Goal: Information Seeking & Learning: Check status

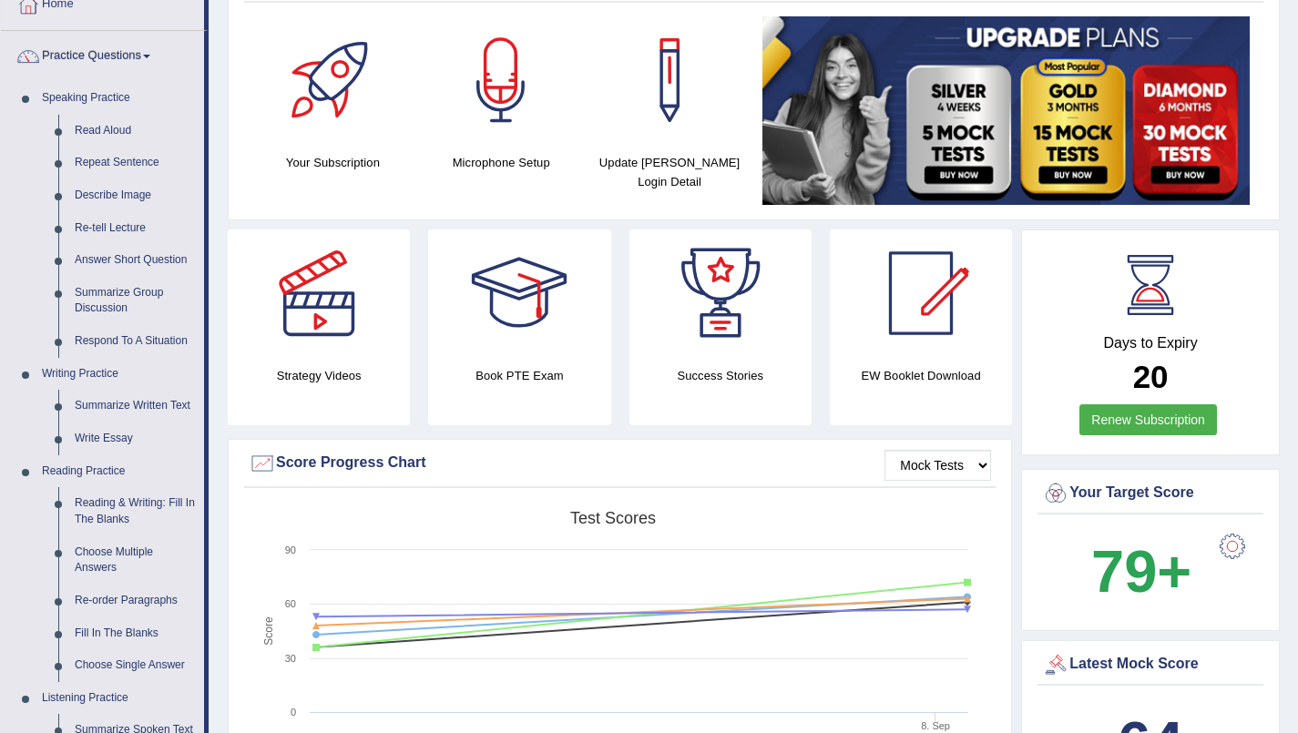
scroll to position [118, 0]
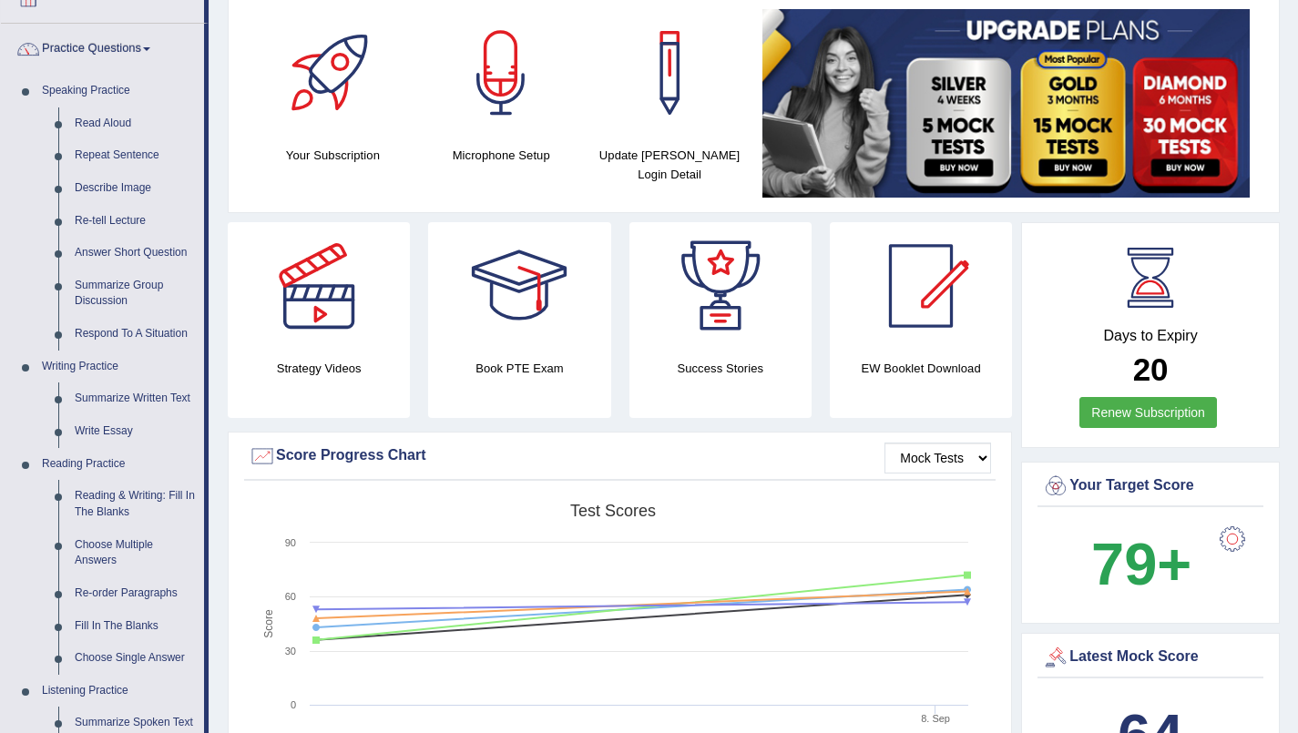
click at [150, 48] on span at bounding box center [146, 49] width 7 height 4
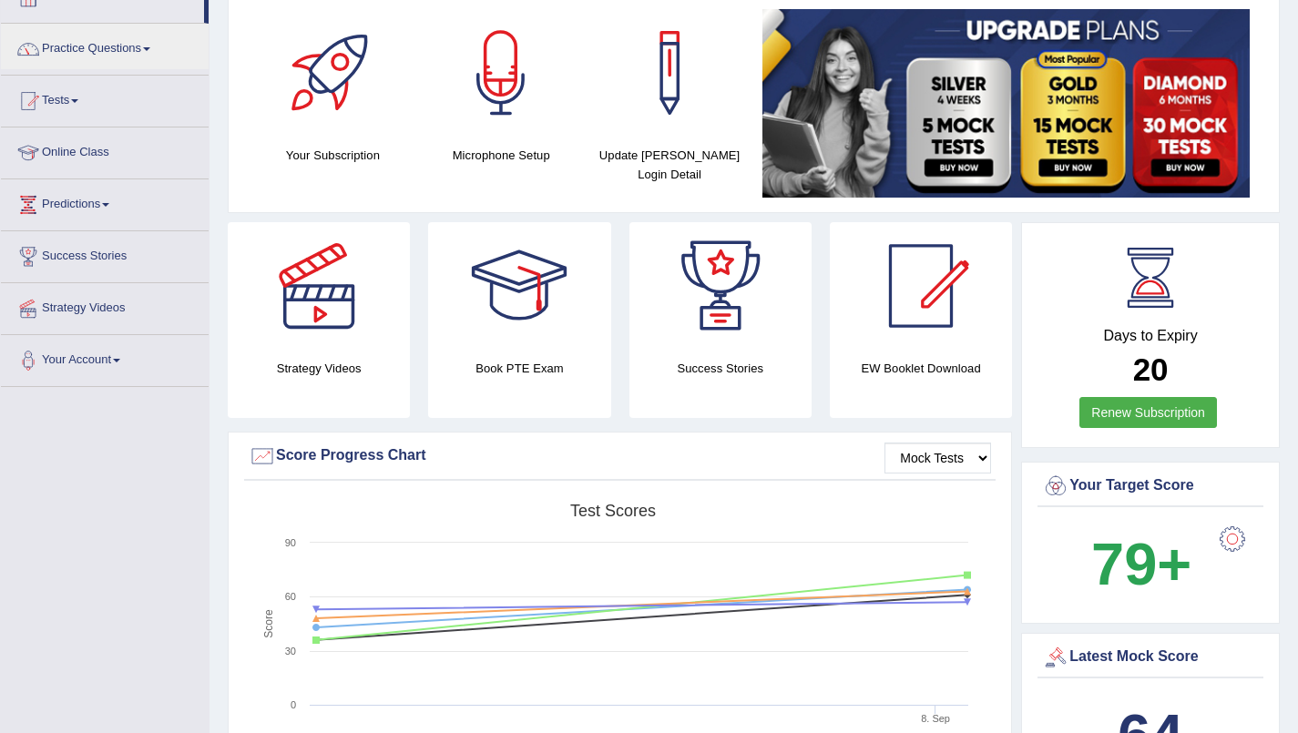
click at [40, 100] on div at bounding box center [28, 100] width 27 height 27
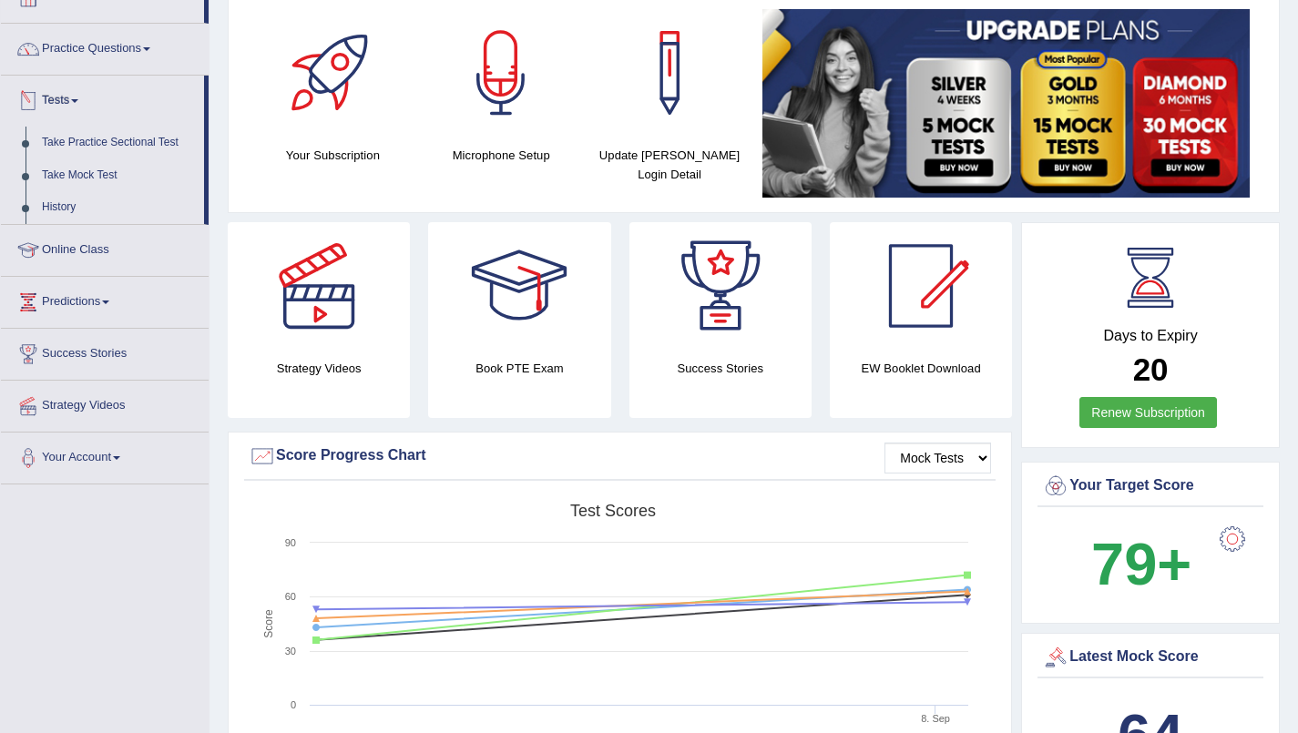
click at [63, 207] on link "History" at bounding box center [119, 207] width 170 height 33
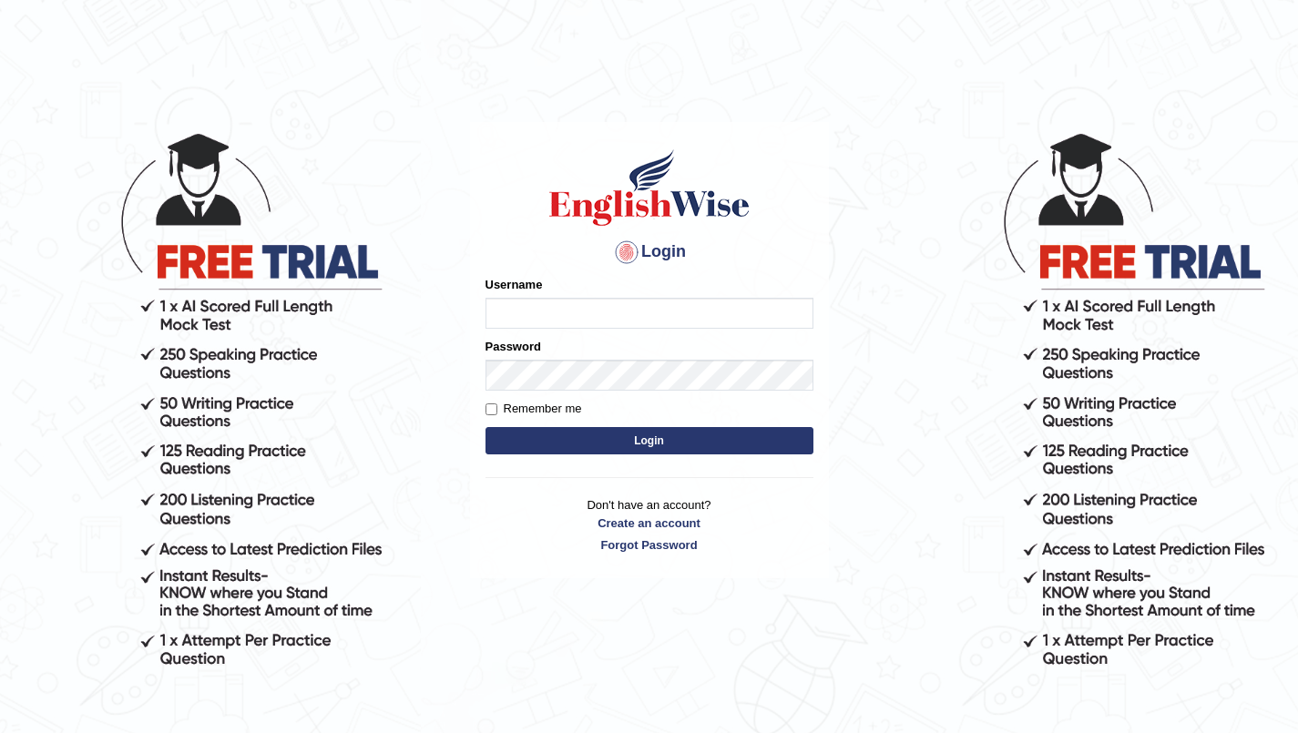
type input "SarahNaz"
click at [539, 448] on button "Login" at bounding box center [650, 440] width 328 height 27
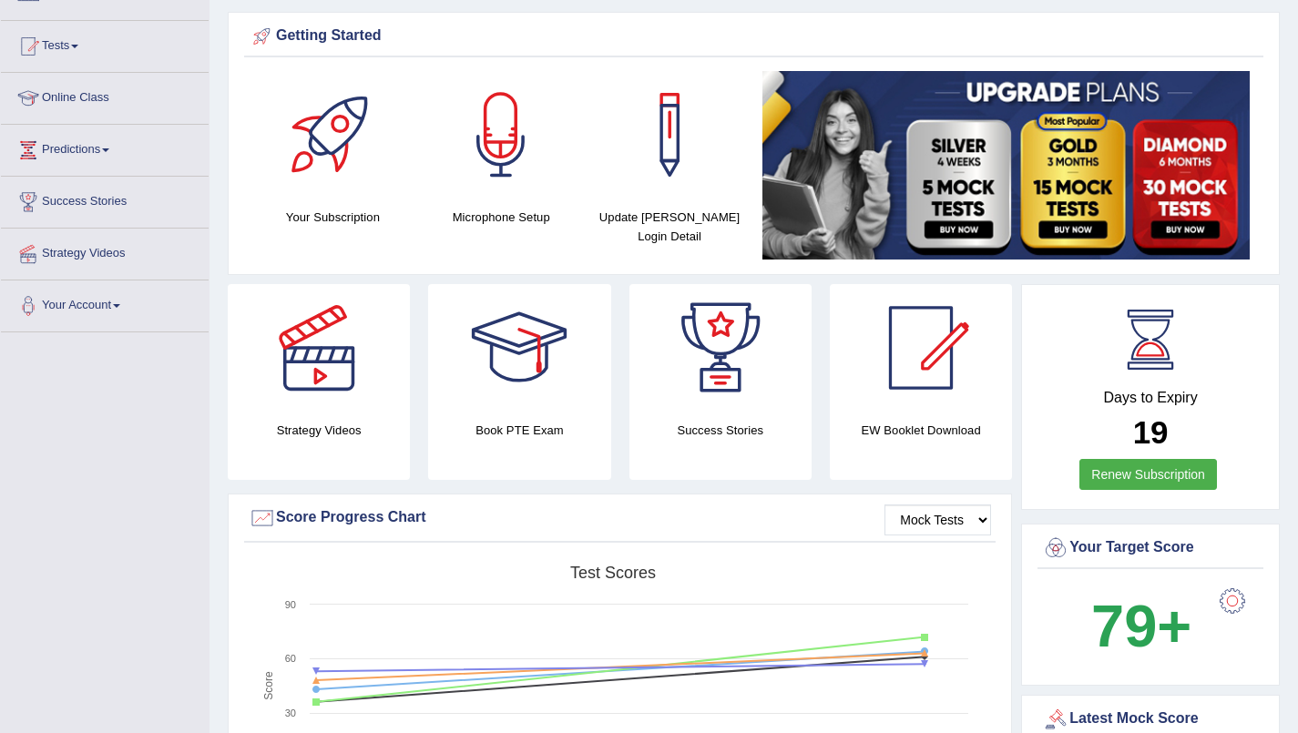
scroll to position [173, 0]
click at [78, 46] on span at bounding box center [74, 47] width 7 height 4
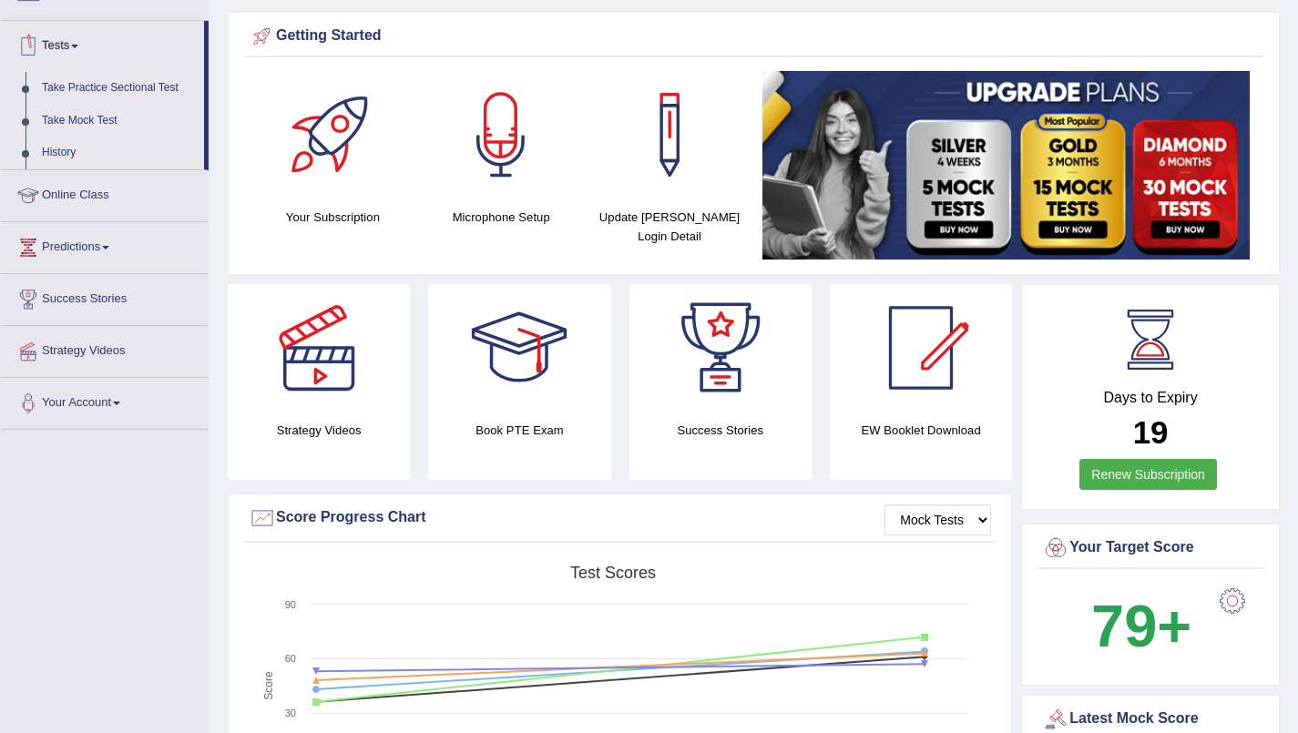
click at [57, 154] on link "History" at bounding box center [119, 153] width 170 height 33
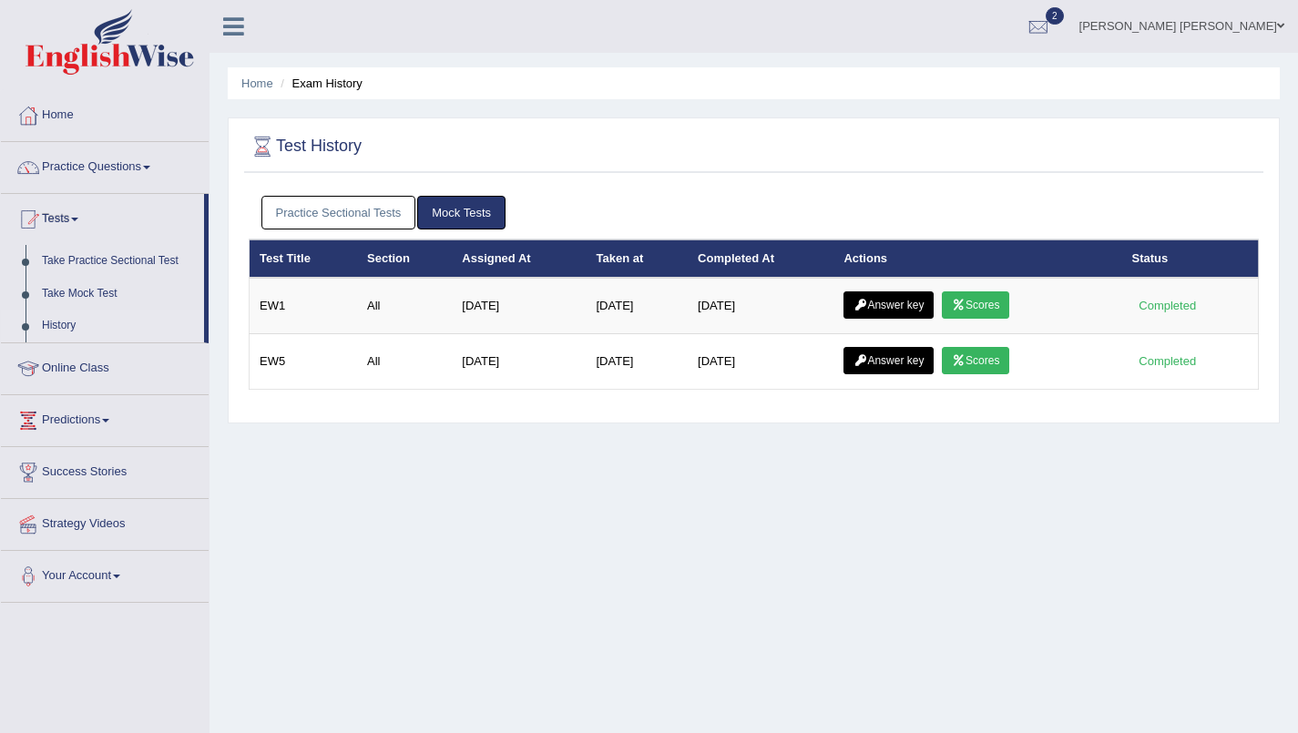
click at [975, 362] on link "Scores" at bounding box center [975, 360] width 67 height 27
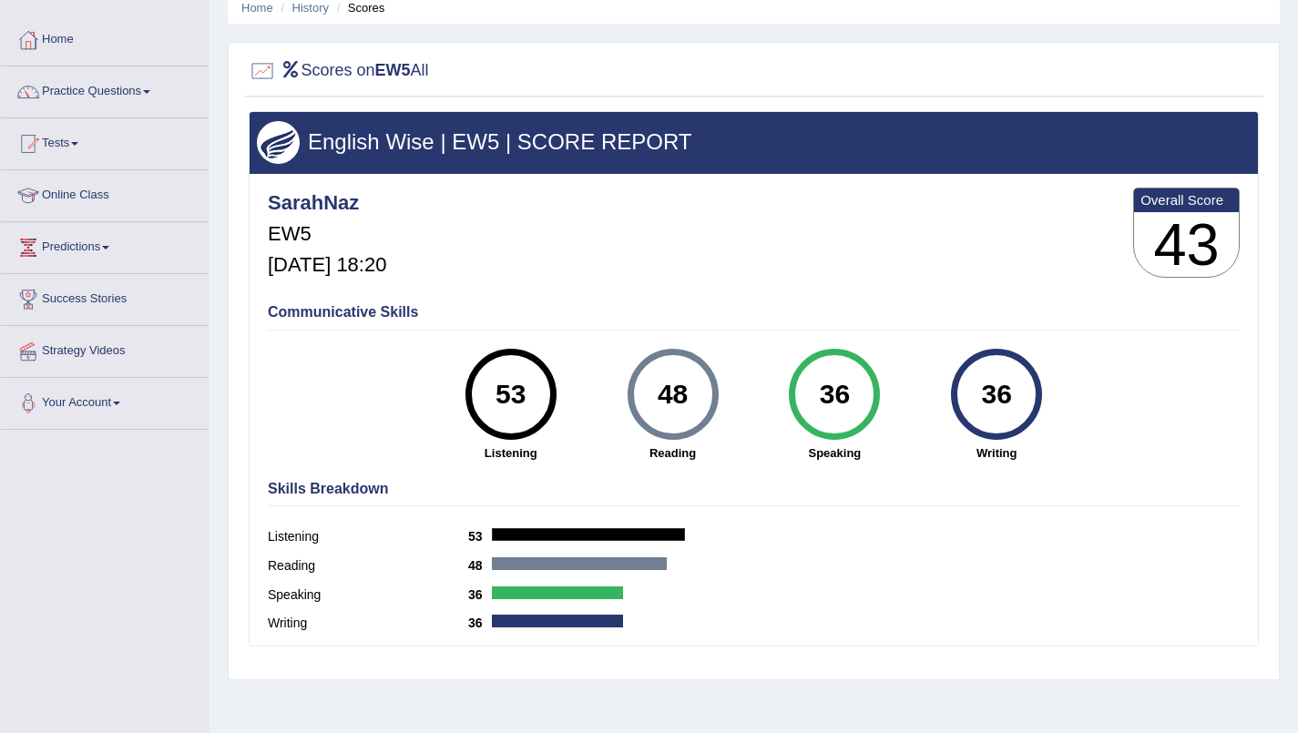
scroll to position [71, 0]
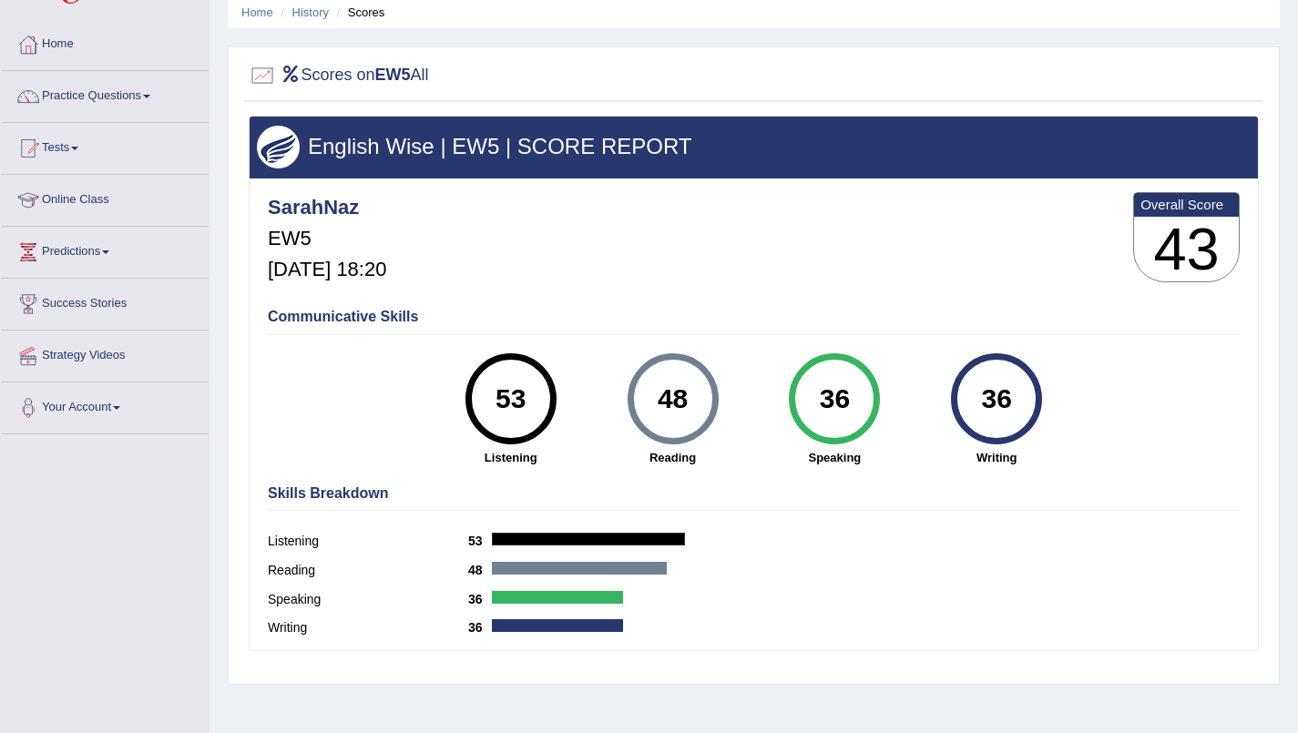
click at [78, 149] on span at bounding box center [74, 149] width 7 height 4
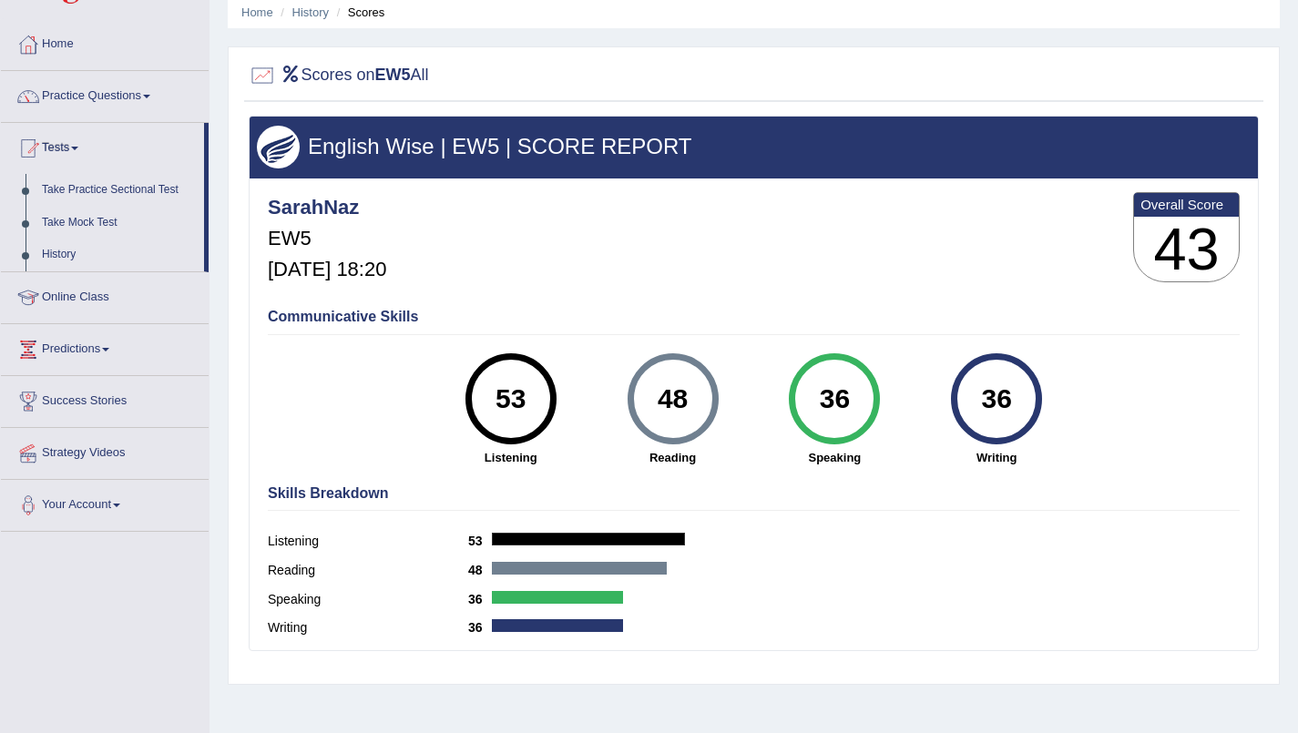
click at [67, 260] on link "History" at bounding box center [119, 255] width 170 height 33
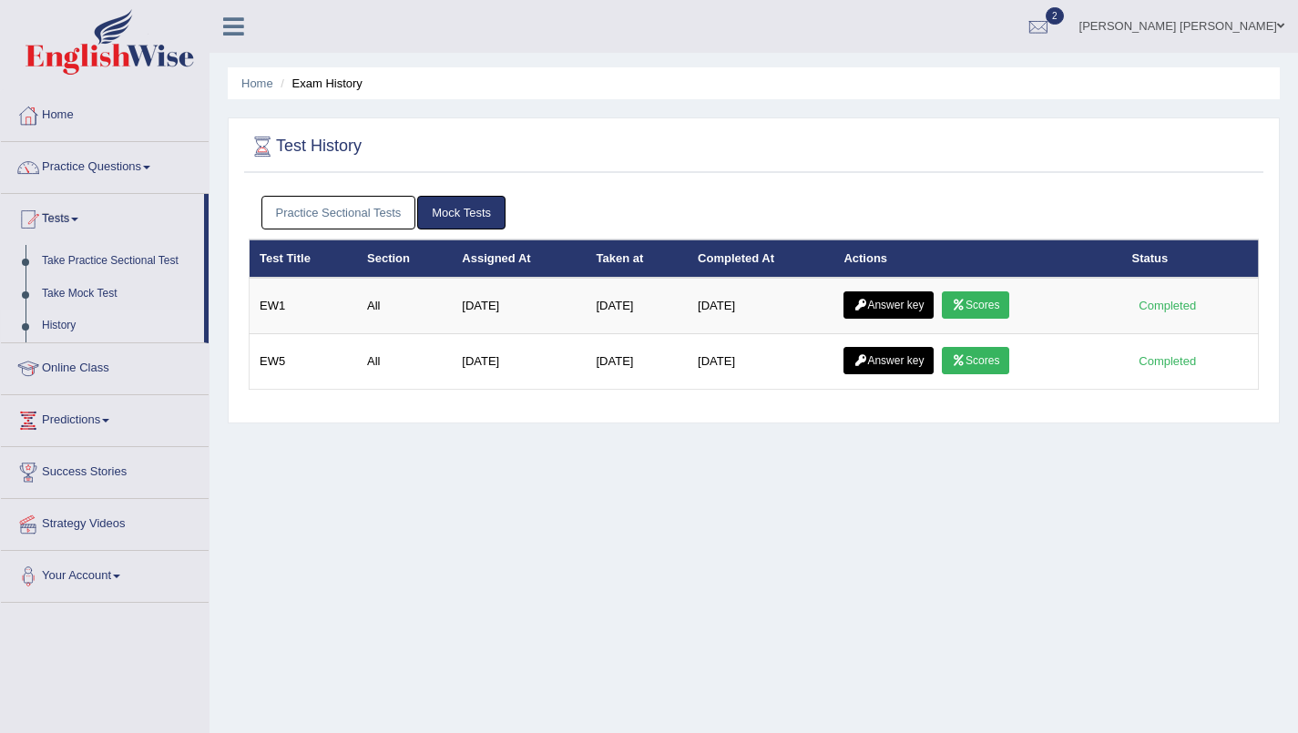
click at [867, 360] on icon at bounding box center [861, 360] width 14 height 11
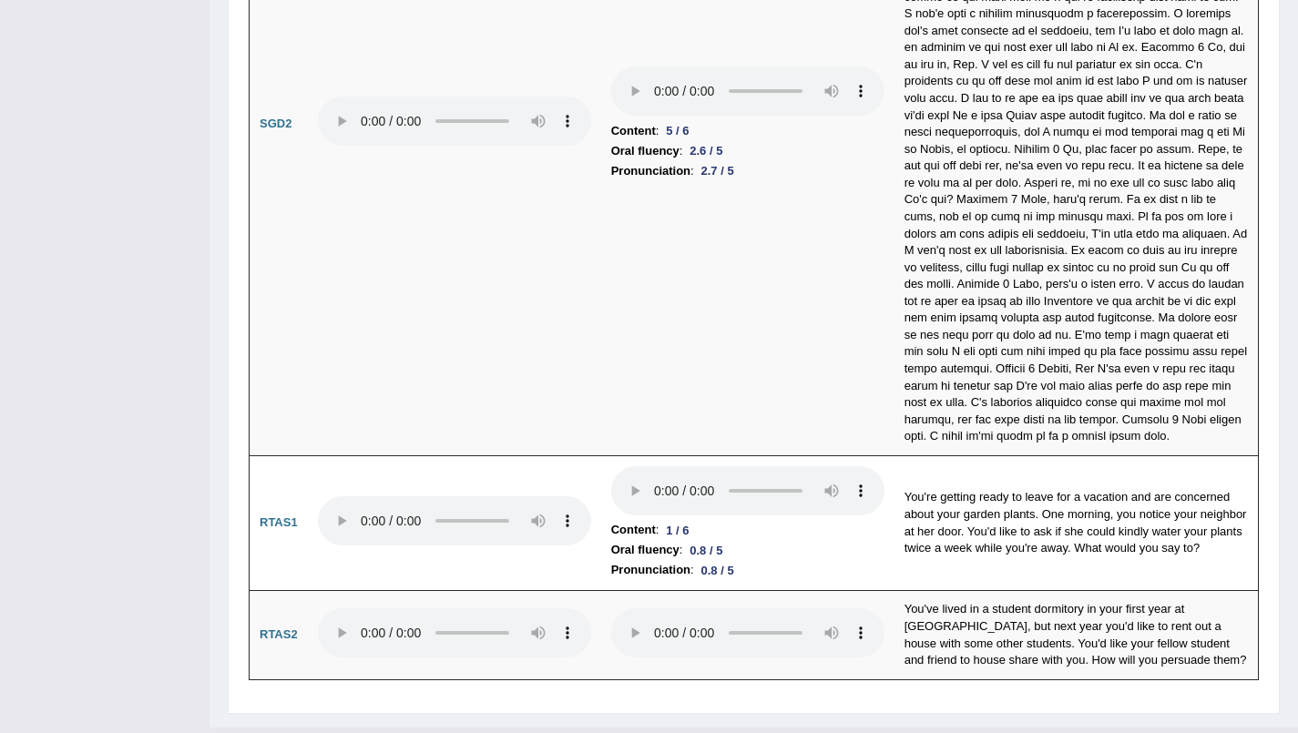
scroll to position [5439, 0]
click at [532, 38] on td at bounding box center [454, 126] width 293 height 663
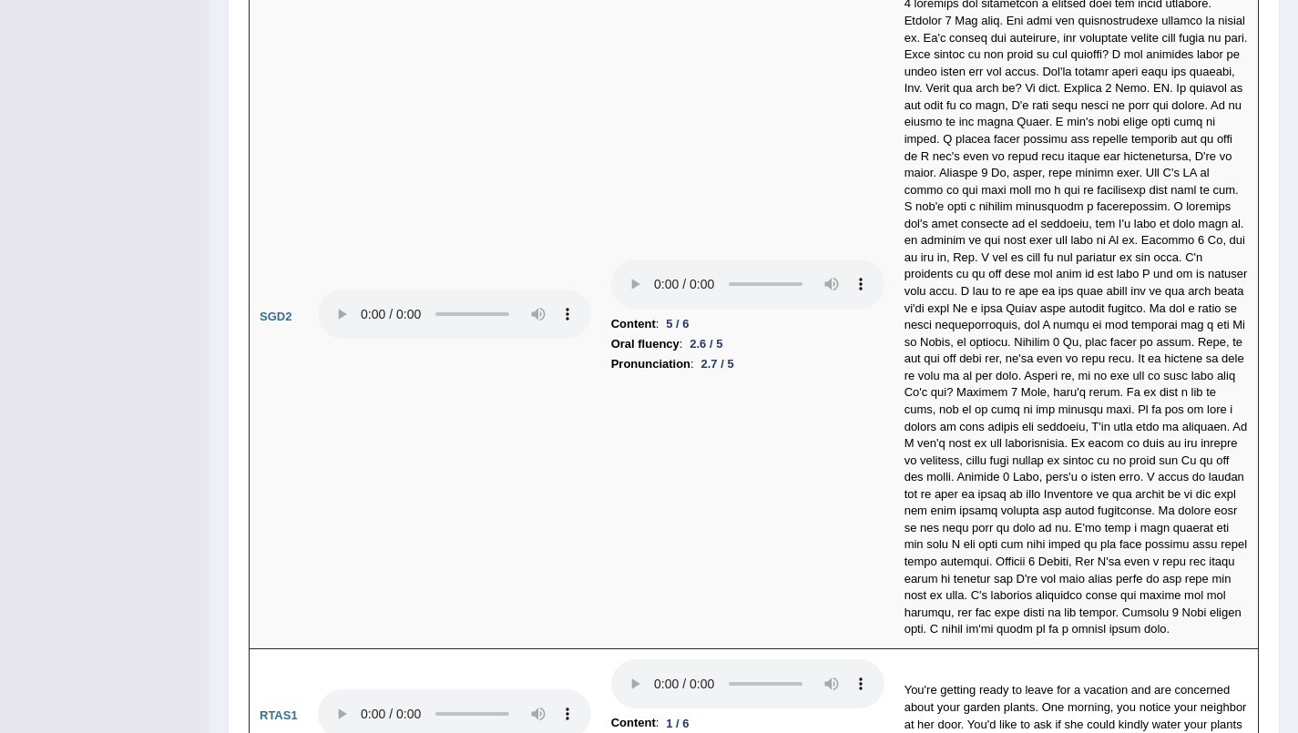
scroll to position [5442, 0]
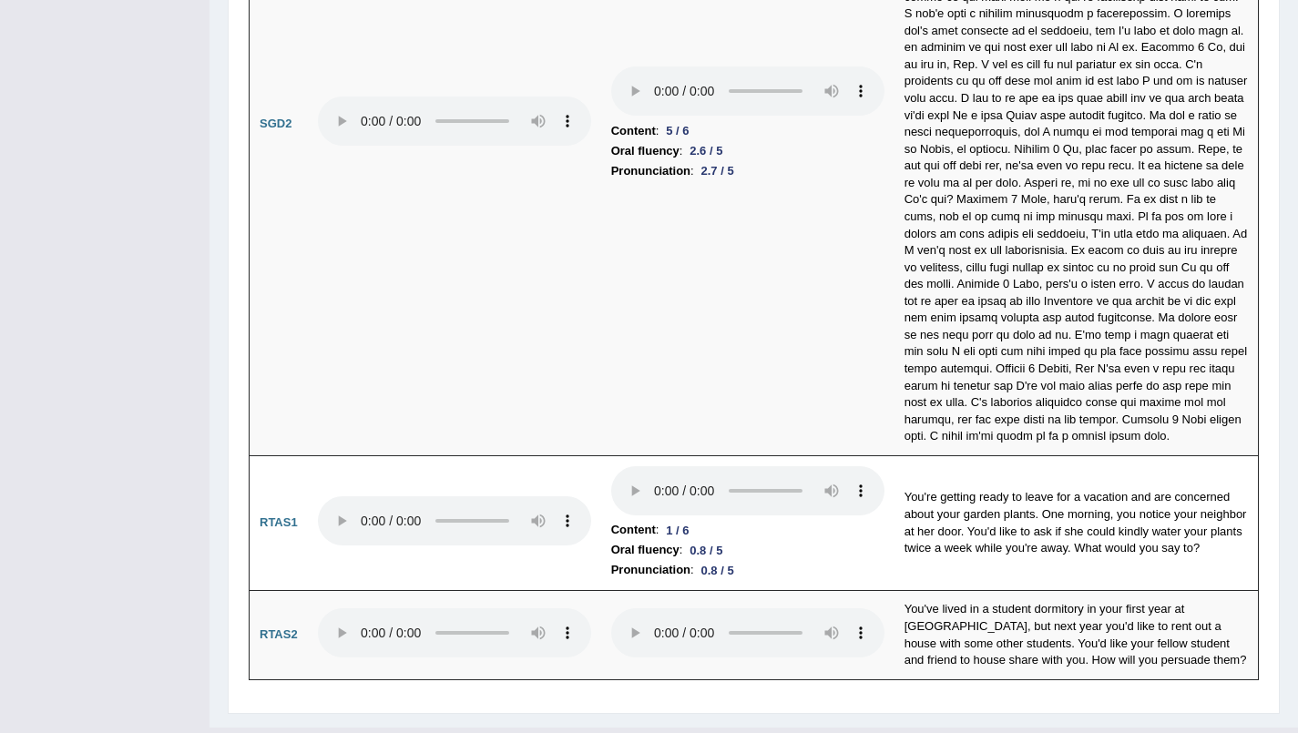
click at [292, 326] on td "SGD2" at bounding box center [279, 123] width 58 height 663
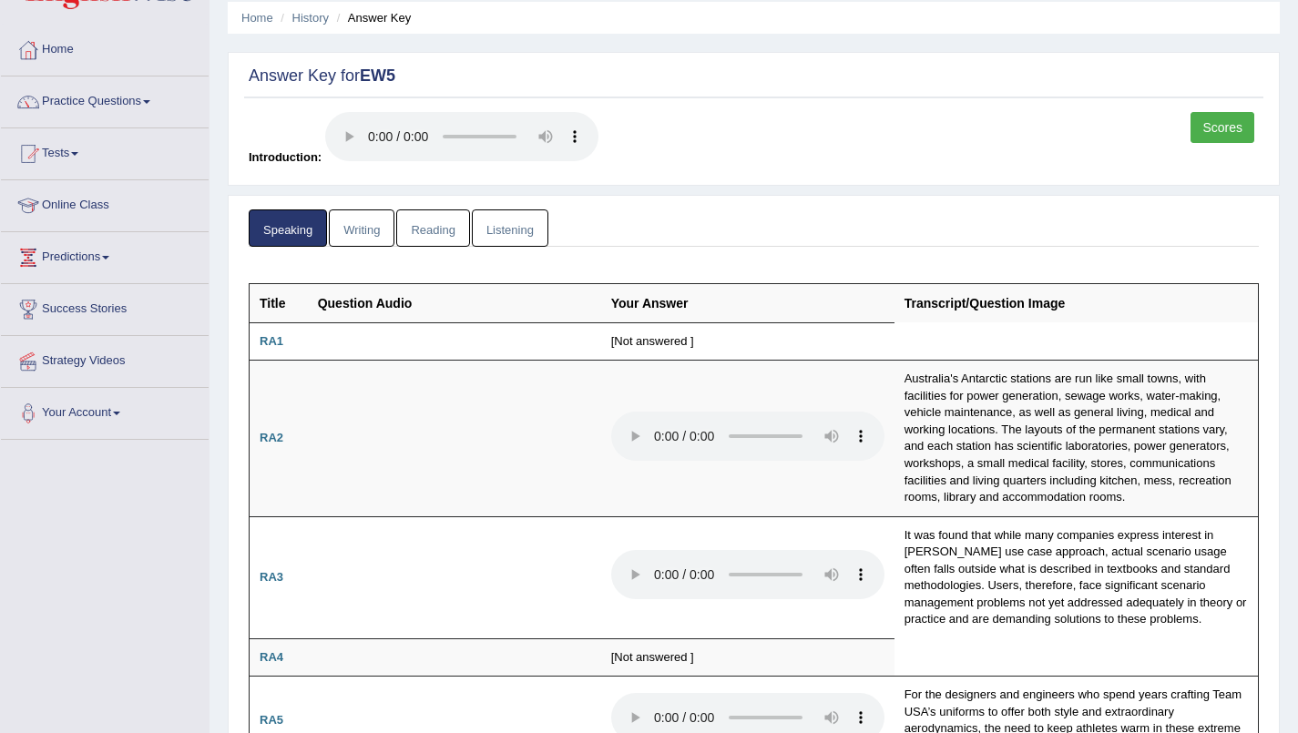
scroll to position [0, 0]
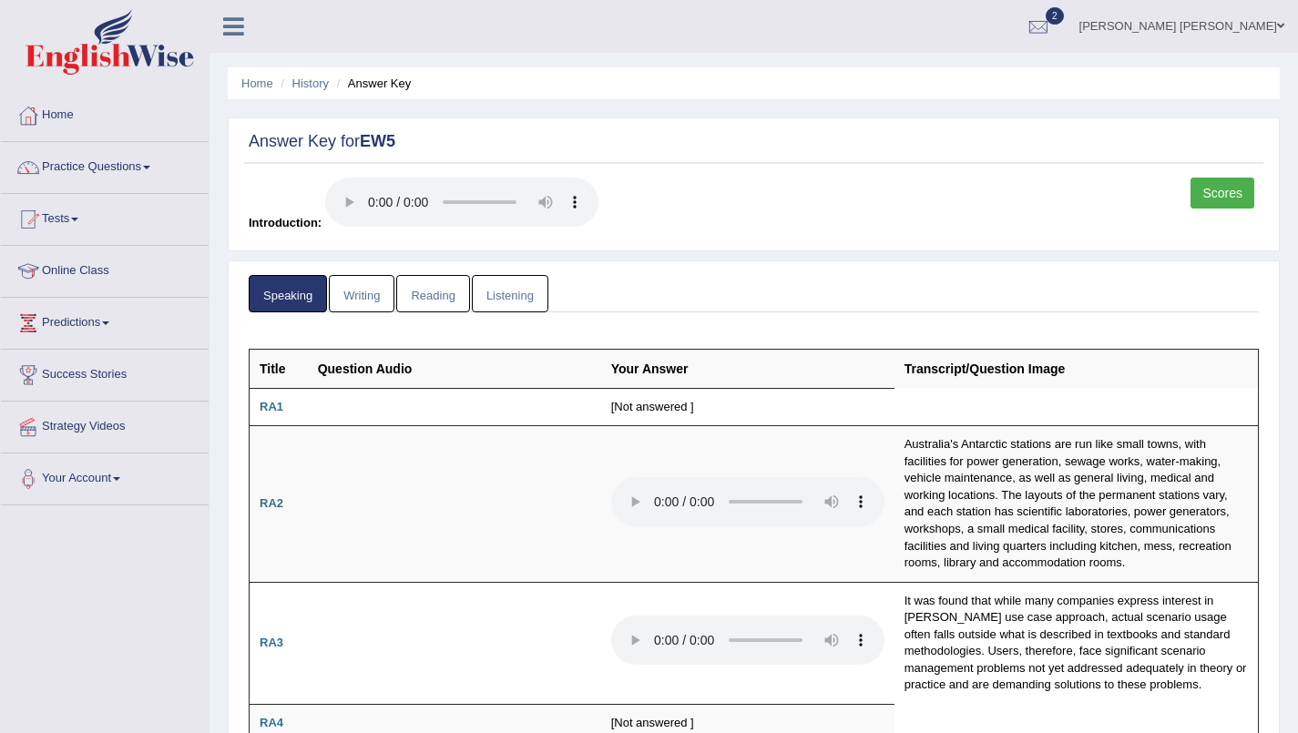
click at [356, 292] on link "Writing" at bounding box center [362, 293] width 66 height 37
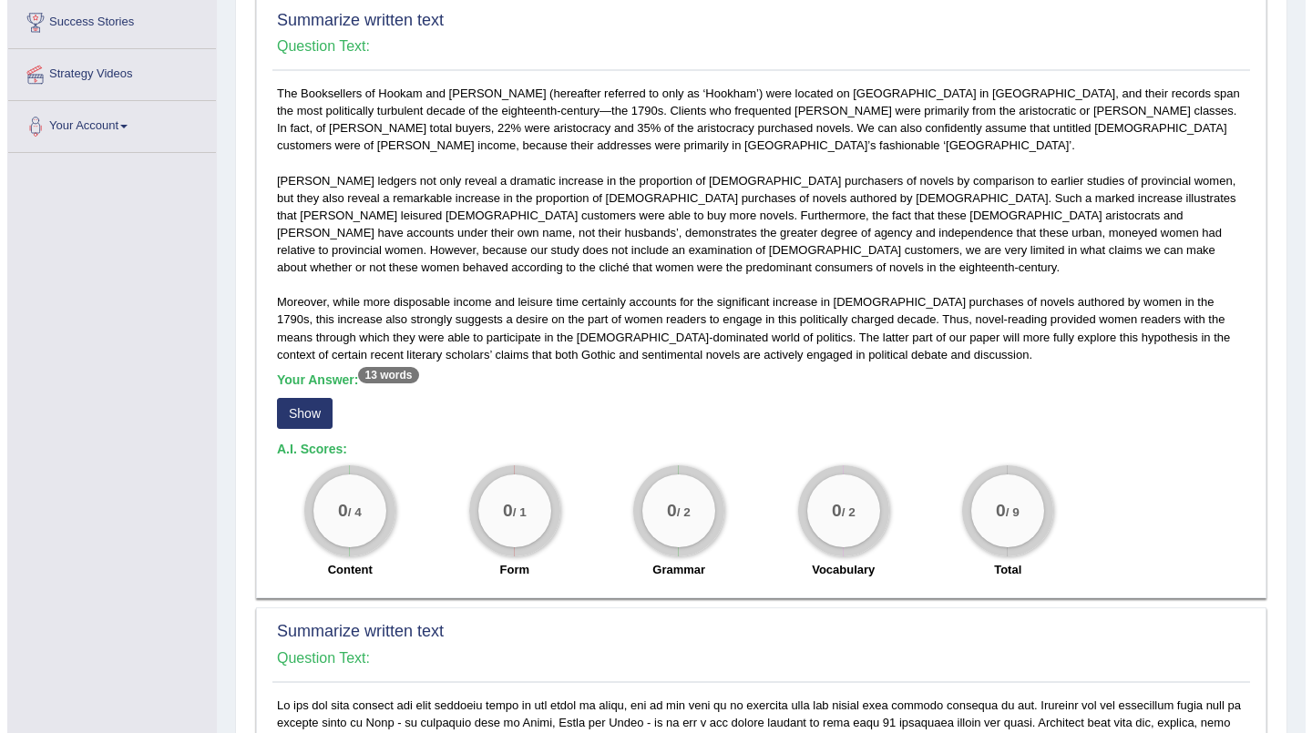
scroll to position [355, 0]
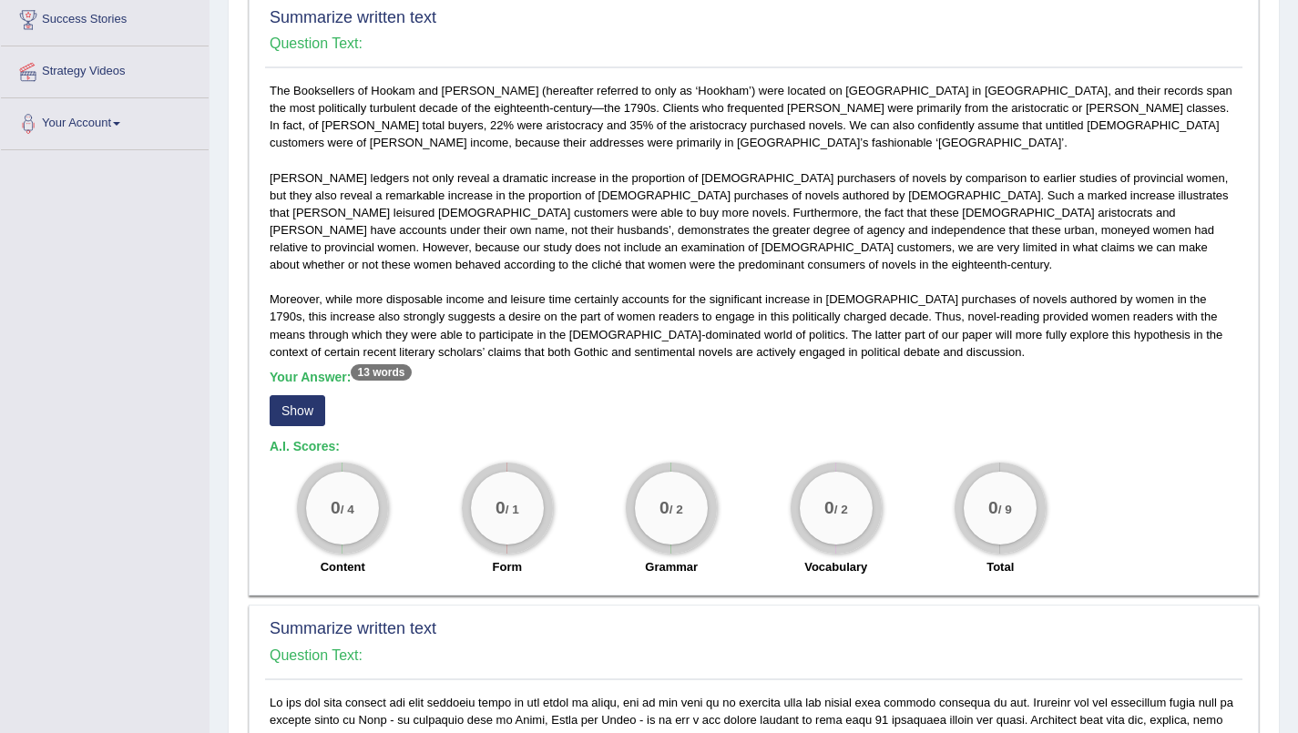
click at [296, 411] on button "Show" at bounding box center [298, 410] width 56 height 31
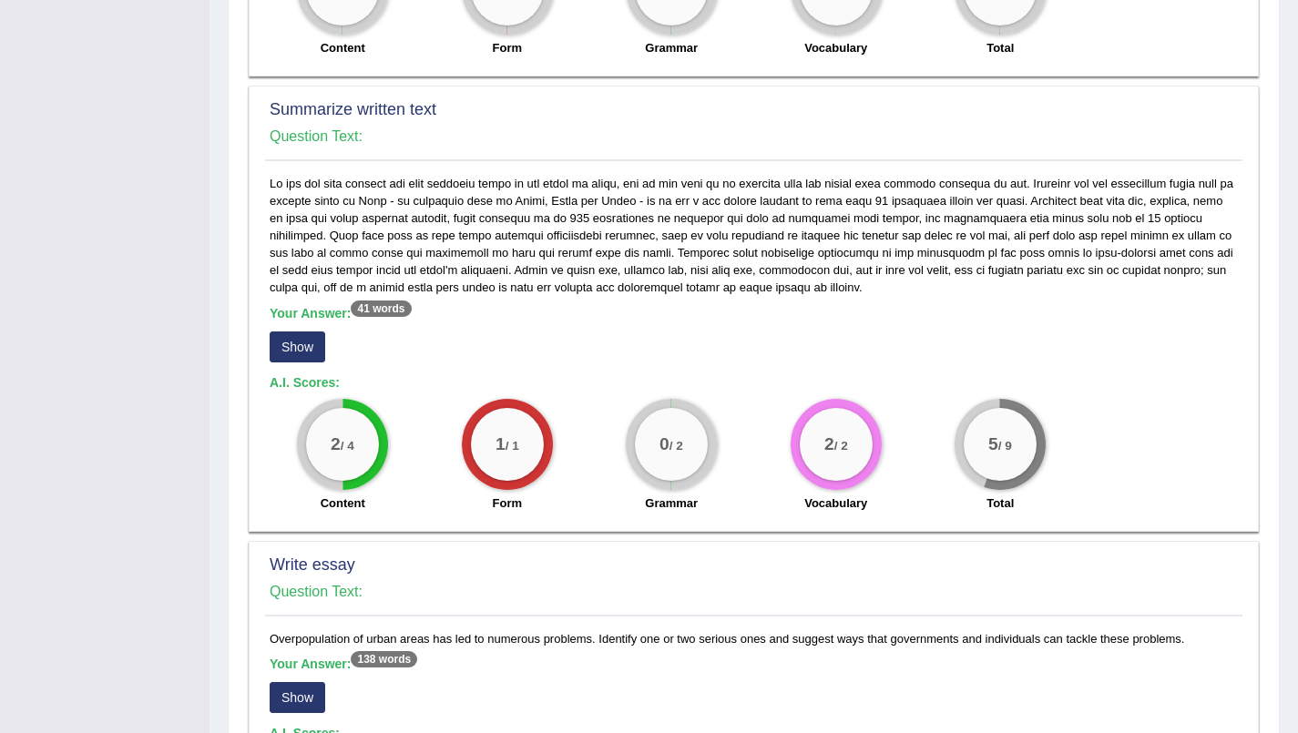
scroll to position [855, 0]
click at [270, 187] on div "Your Answer: 41 words Show A.I. Scores: 2 / 4 Content 1 / 1 Form 0 / 2 Grammar …" at bounding box center [754, 349] width 978 height 347
click at [291, 351] on button "Show" at bounding box center [298, 348] width 56 height 31
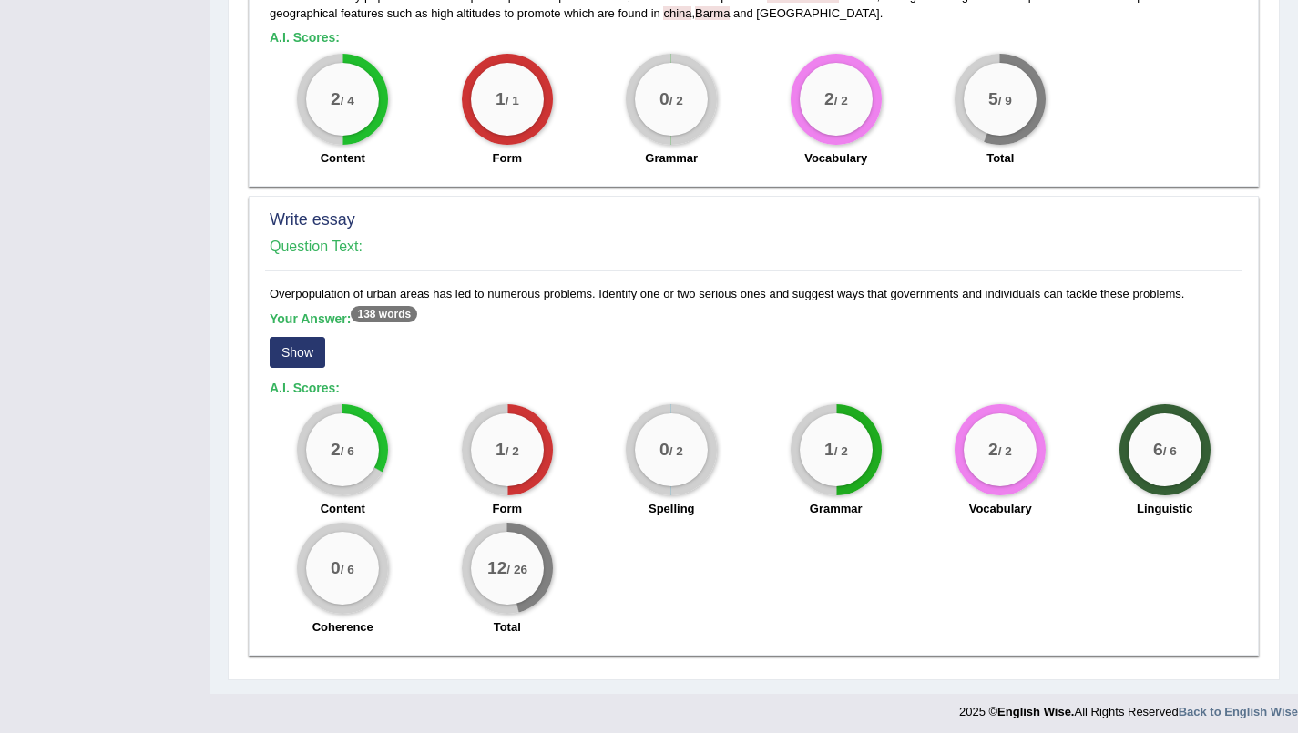
scroll to position [1198, 0]
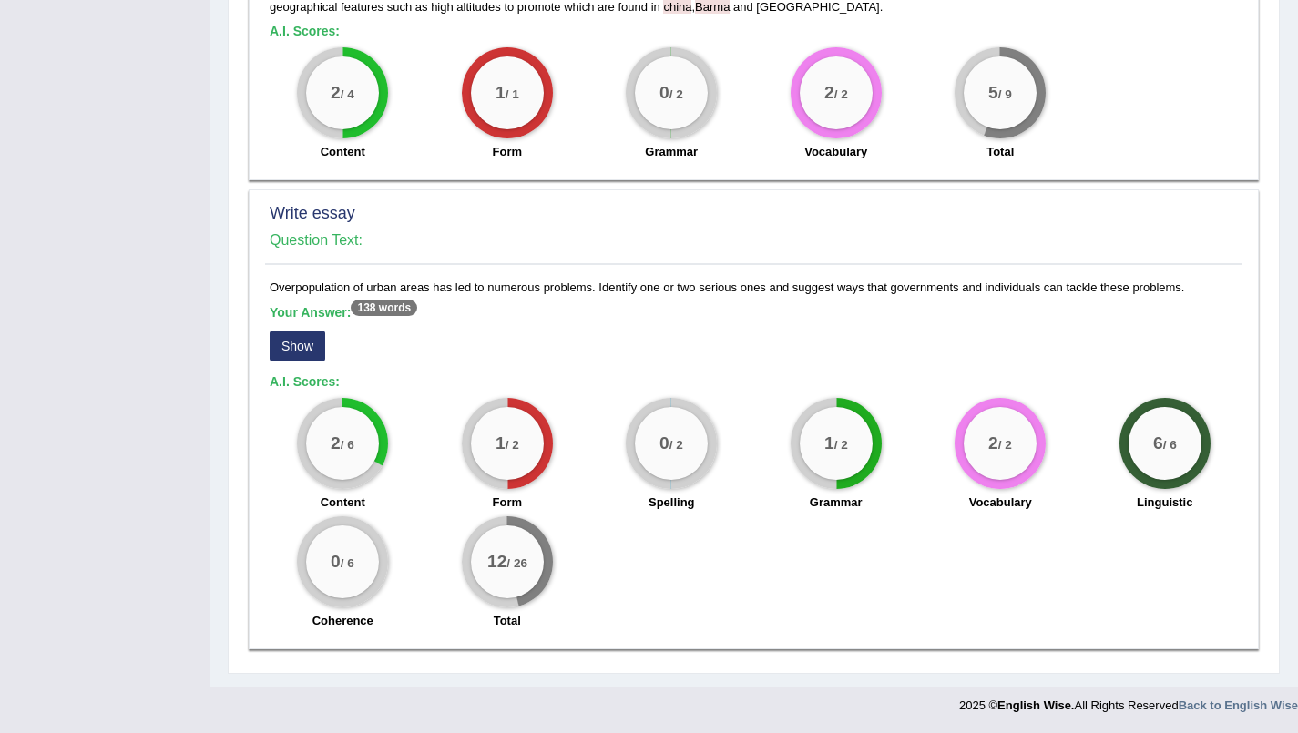
click at [288, 346] on button "Show" at bounding box center [298, 346] width 56 height 31
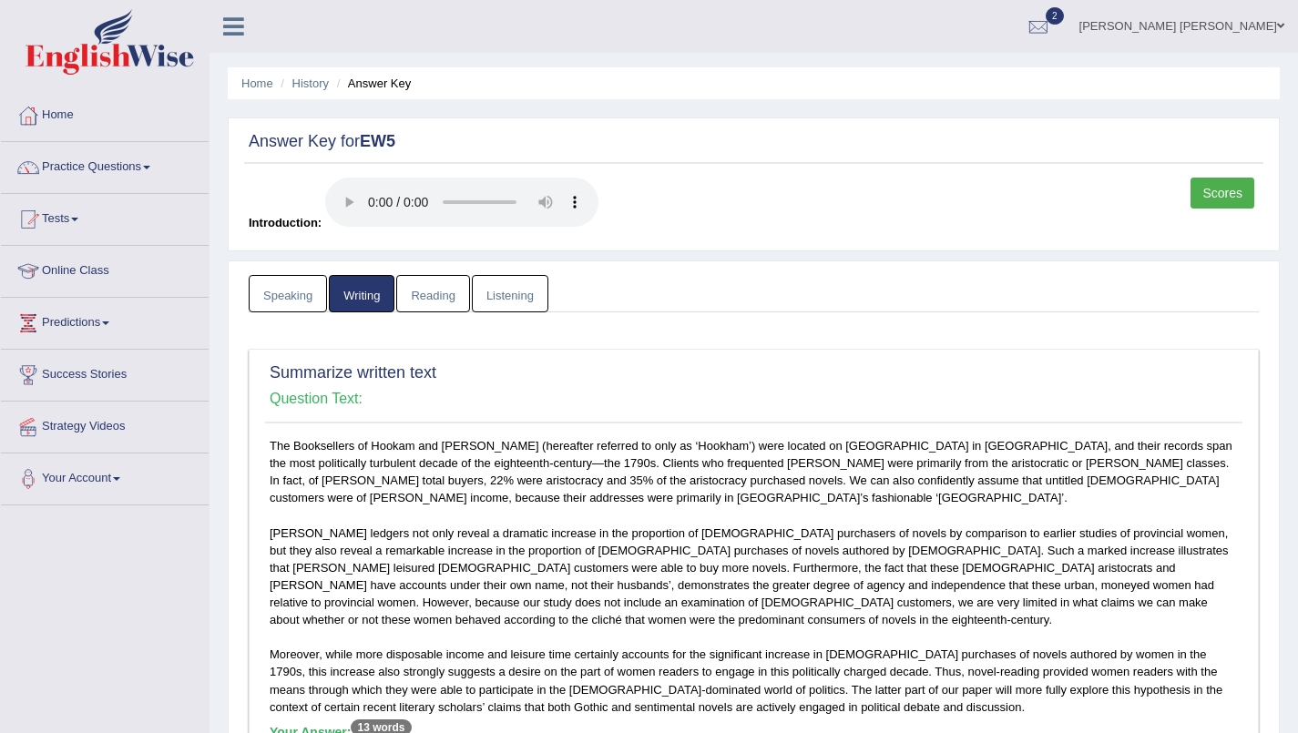
scroll to position [2, 0]
click at [435, 283] on link "Reading" at bounding box center [432, 291] width 73 height 37
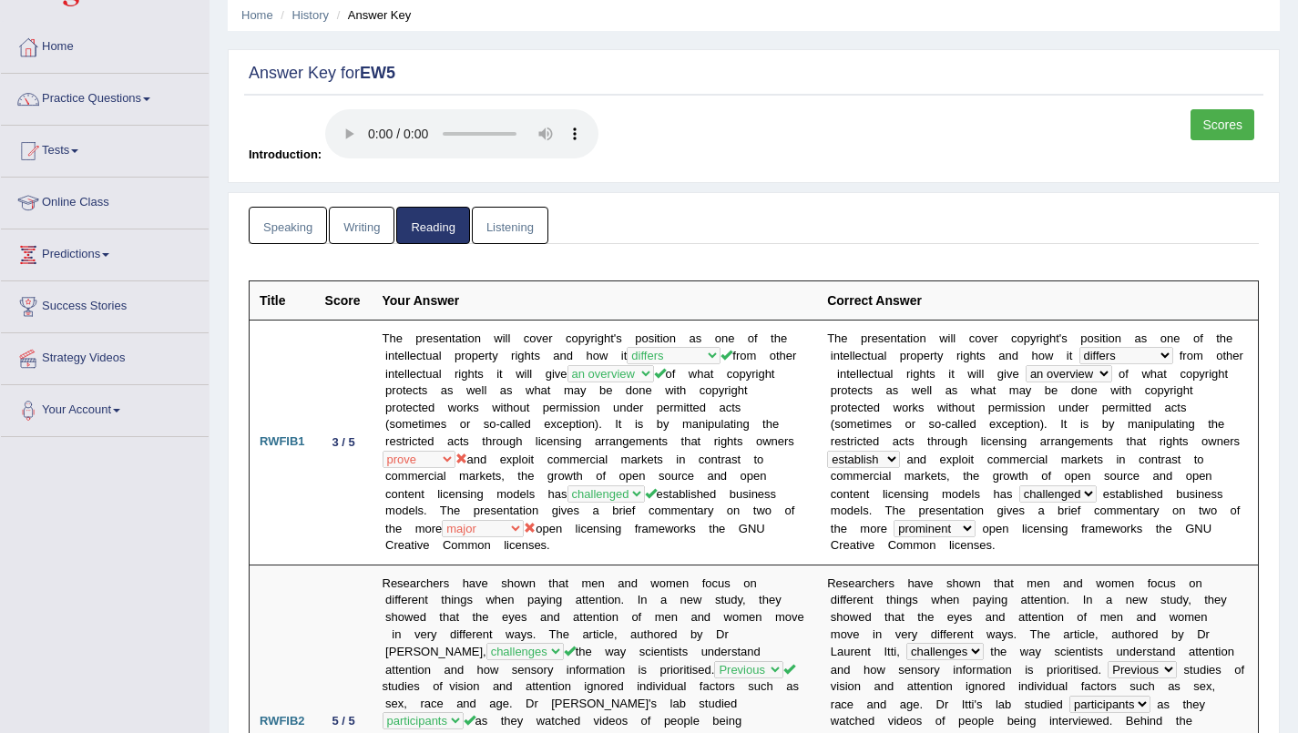
scroll to position [0, 0]
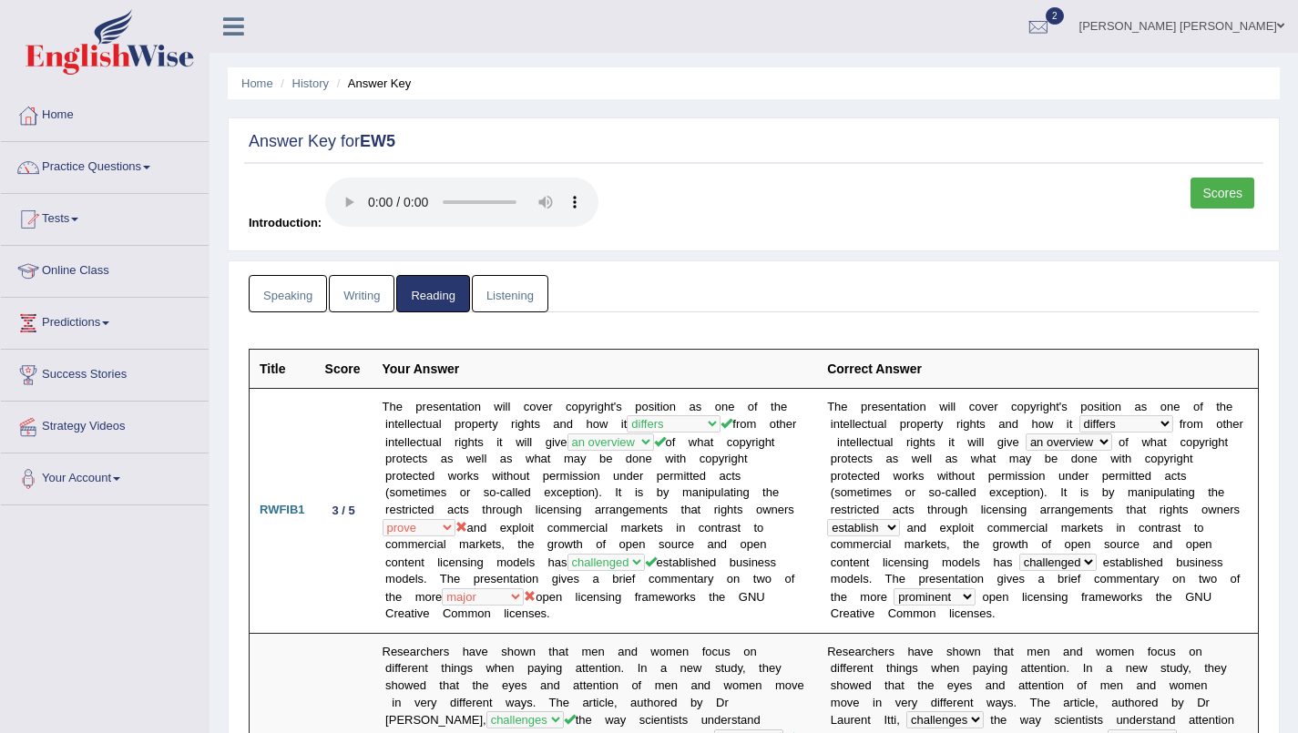
click at [515, 290] on link "Listening" at bounding box center [510, 293] width 77 height 37
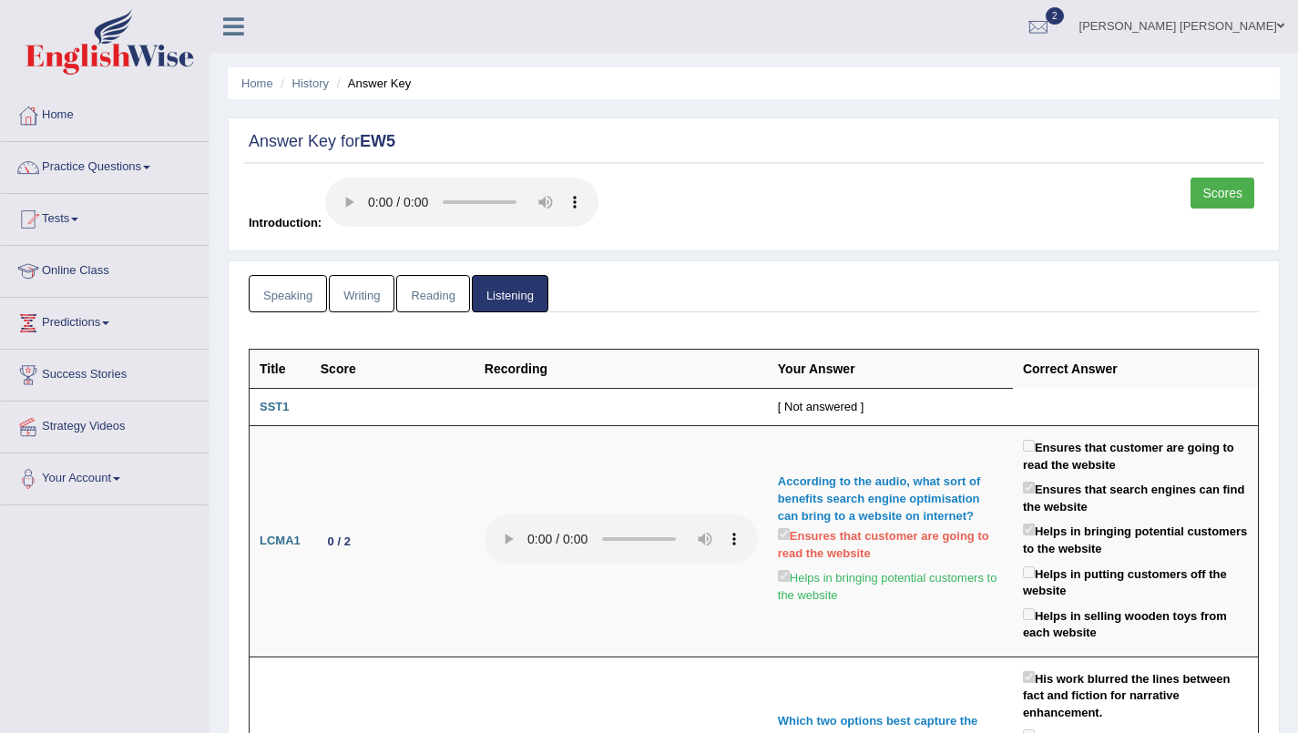
click at [282, 290] on link "Speaking" at bounding box center [288, 293] width 78 height 37
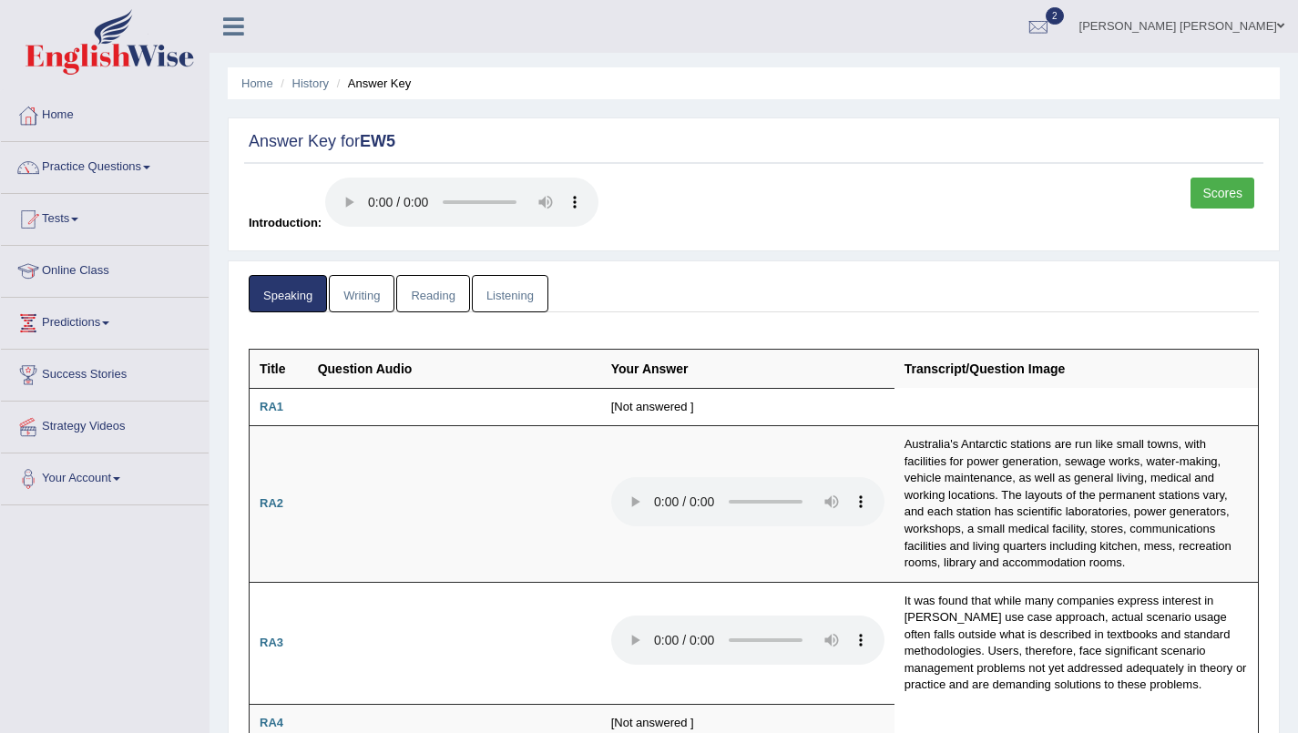
click at [78, 220] on span at bounding box center [74, 220] width 7 height 4
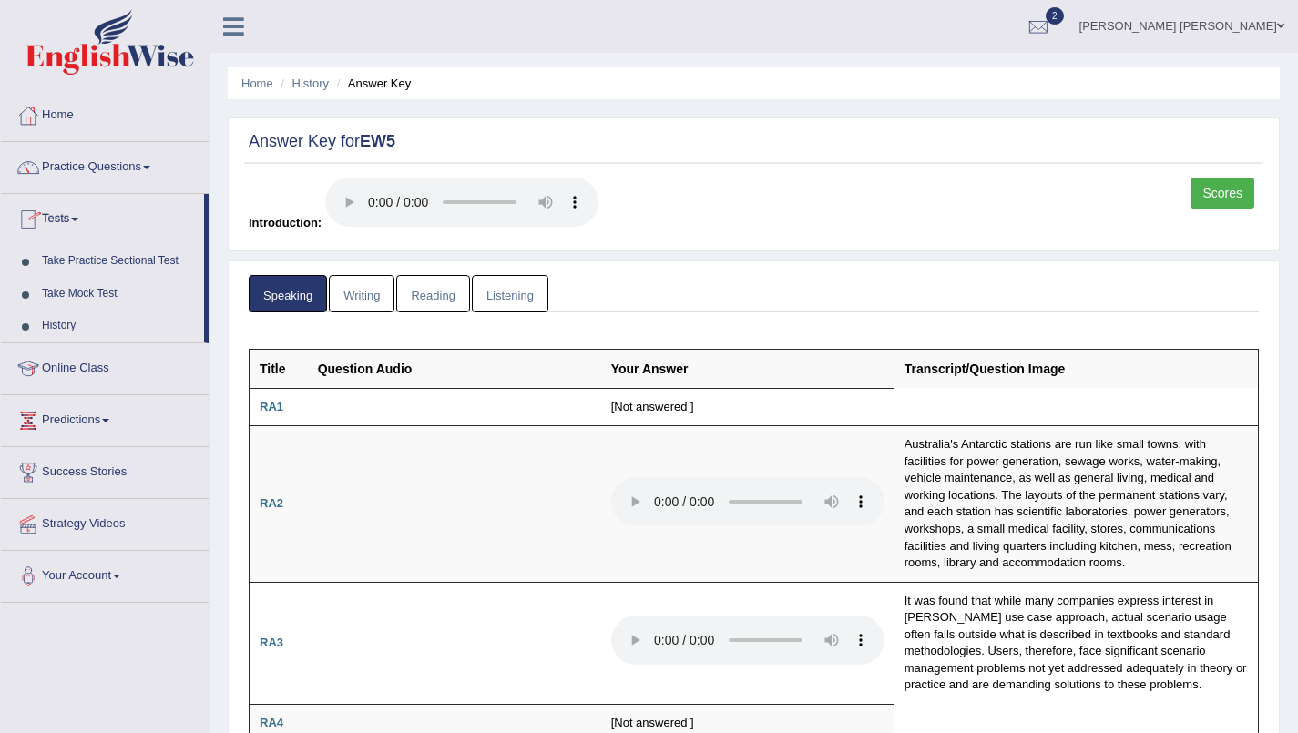
click at [75, 261] on link "Take Practice Sectional Test" at bounding box center [119, 261] width 170 height 33
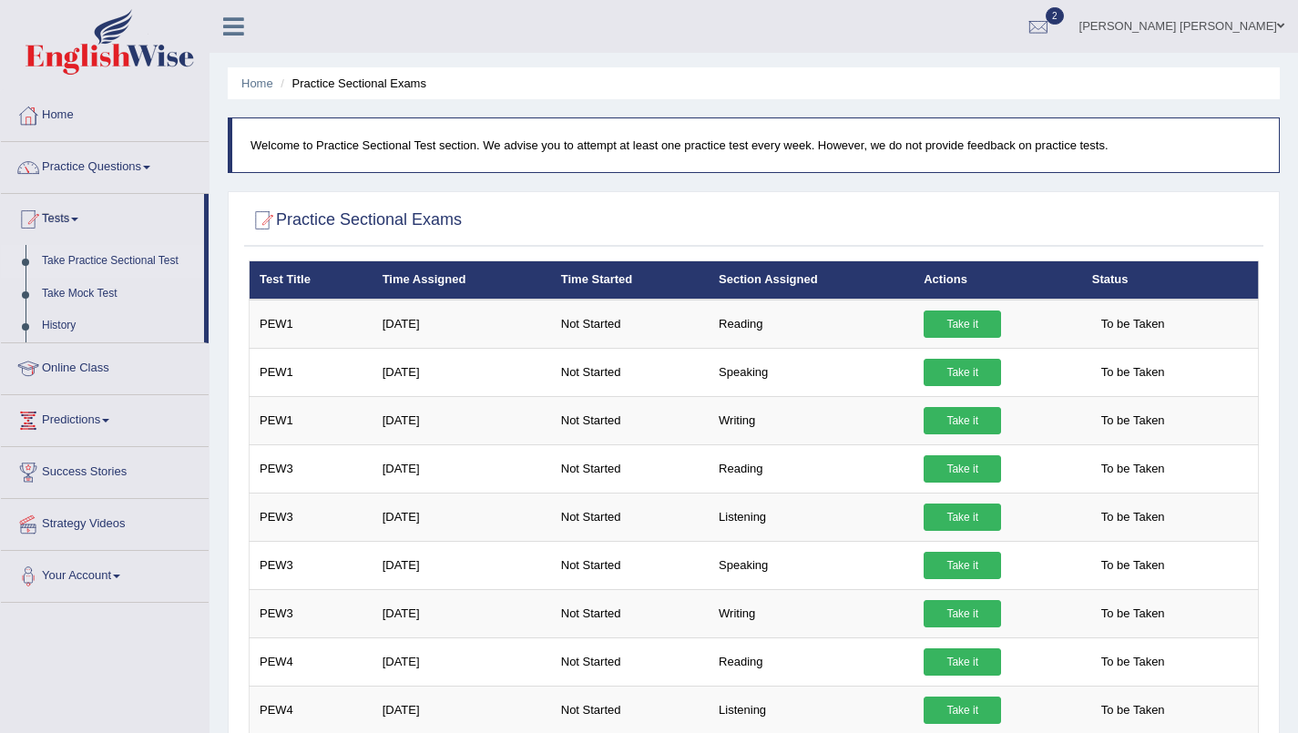
click at [62, 263] on link "Take Practice Sectional Test" at bounding box center [119, 261] width 170 height 33
click at [973, 377] on link "Take it" at bounding box center [962, 372] width 77 height 27
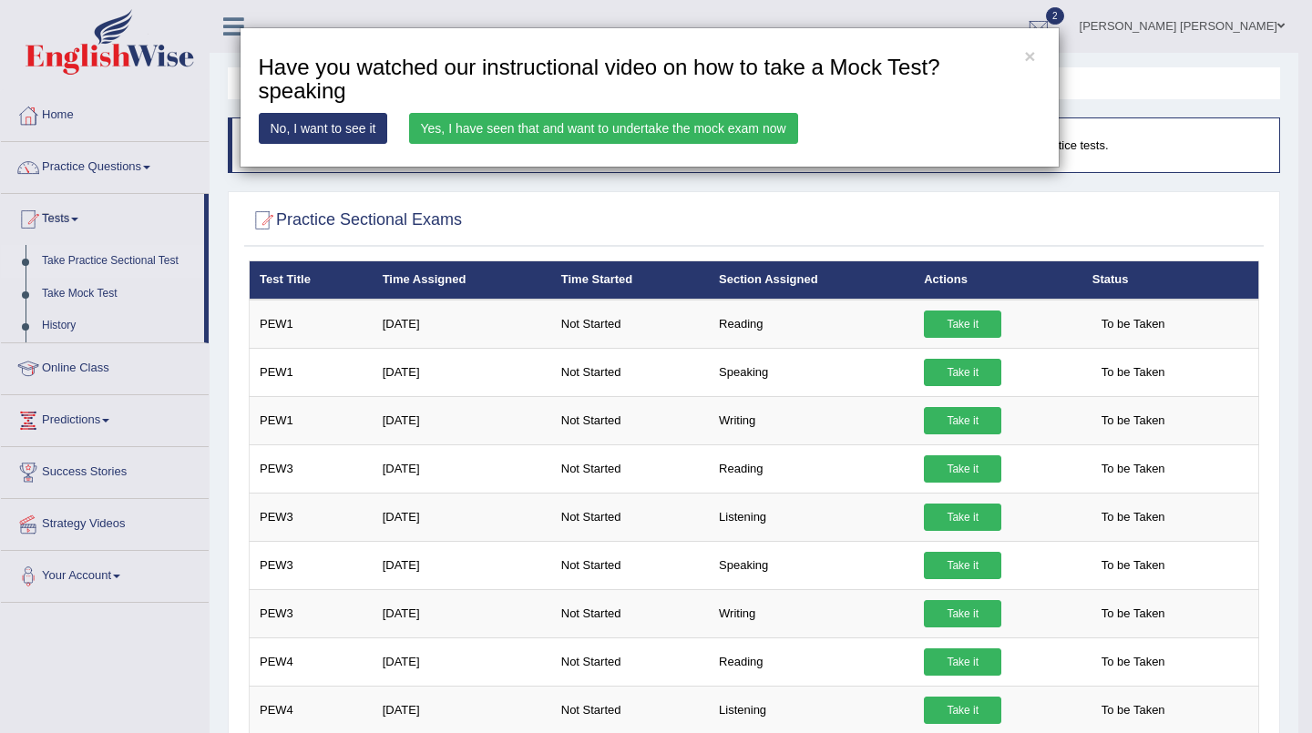
click at [717, 125] on link "Yes, I have seen that and want to undertake the mock exam now" at bounding box center [603, 128] width 389 height 31
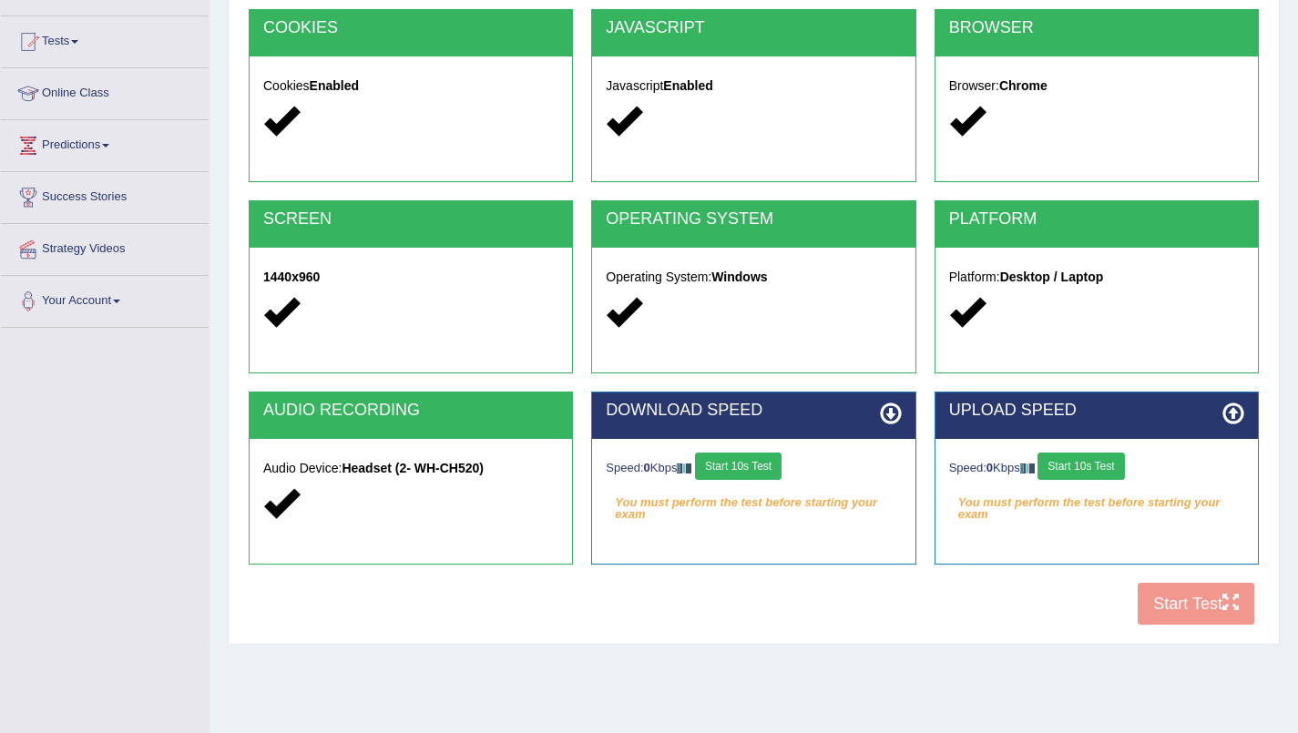
scroll to position [179, 0]
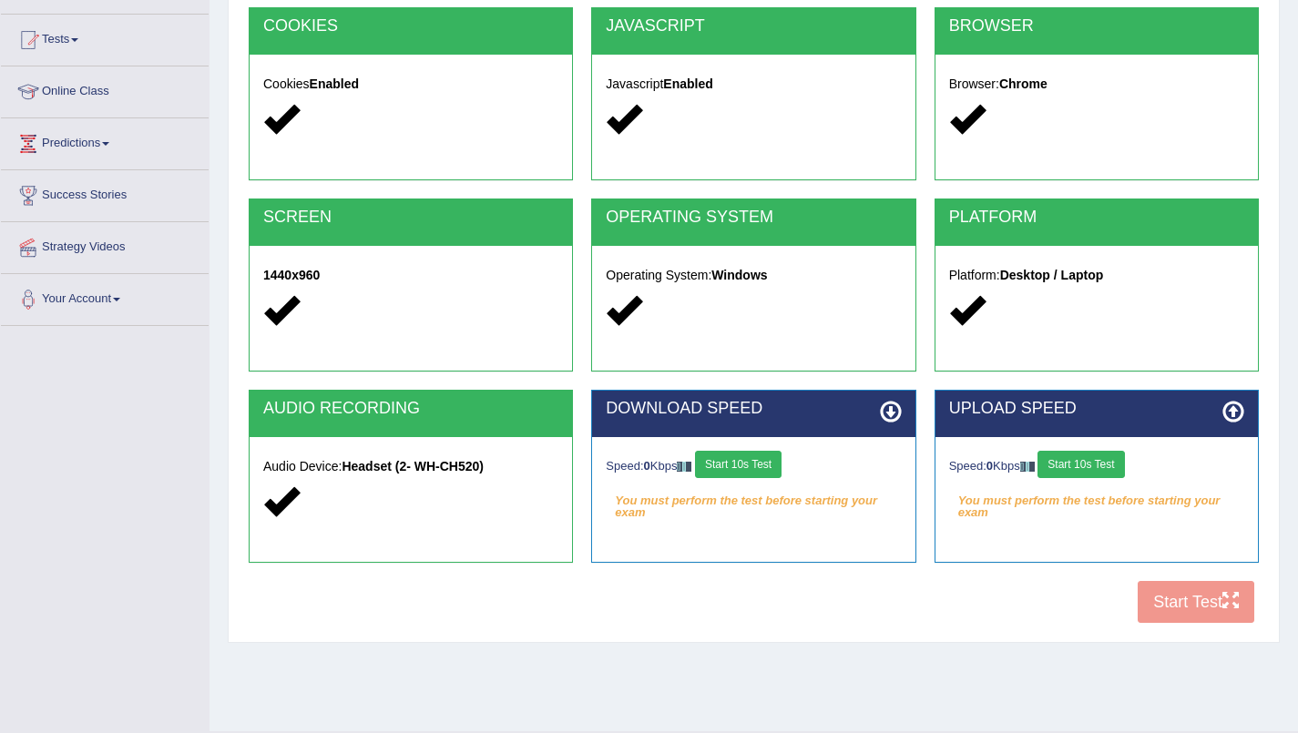
click at [769, 465] on button "Start 10s Test" at bounding box center [738, 464] width 87 height 27
click at [1108, 462] on button "Start 10s Test" at bounding box center [1081, 464] width 87 height 27
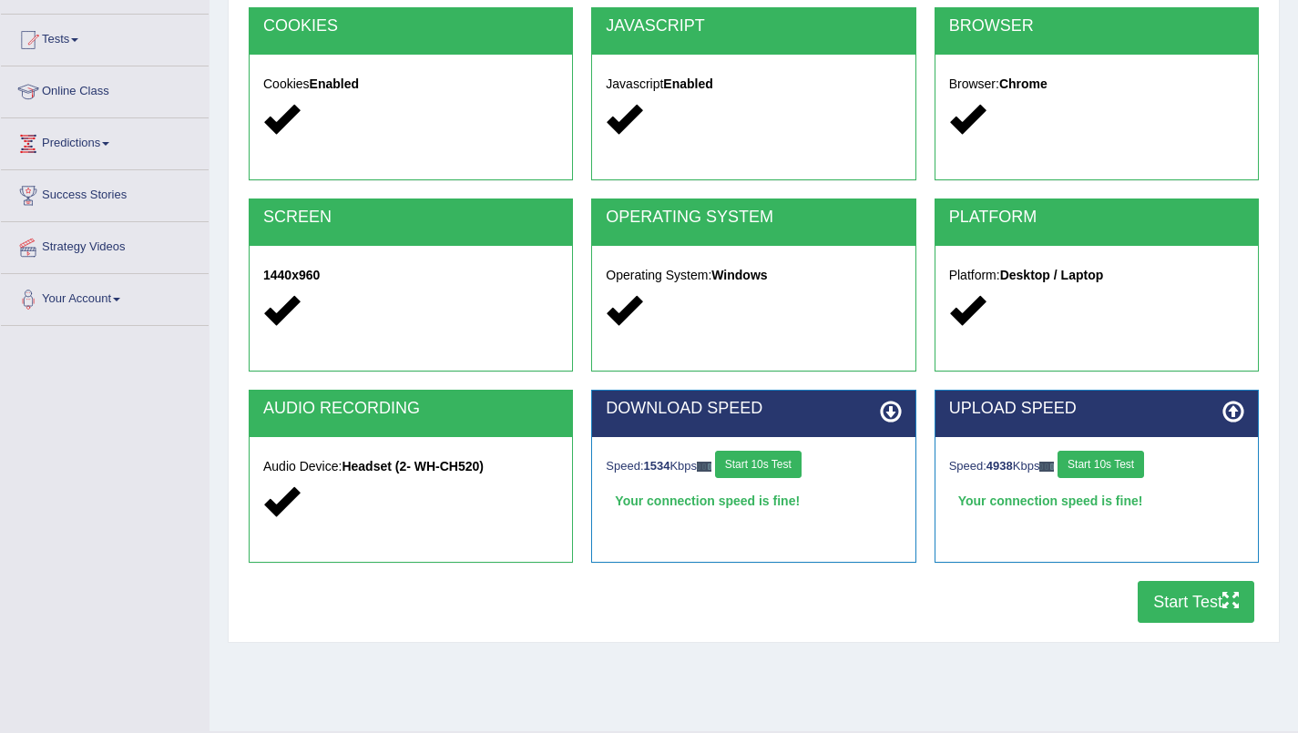
click at [1226, 603] on icon "button" at bounding box center [1231, 600] width 16 height 16
